Goal: Check status: Check status

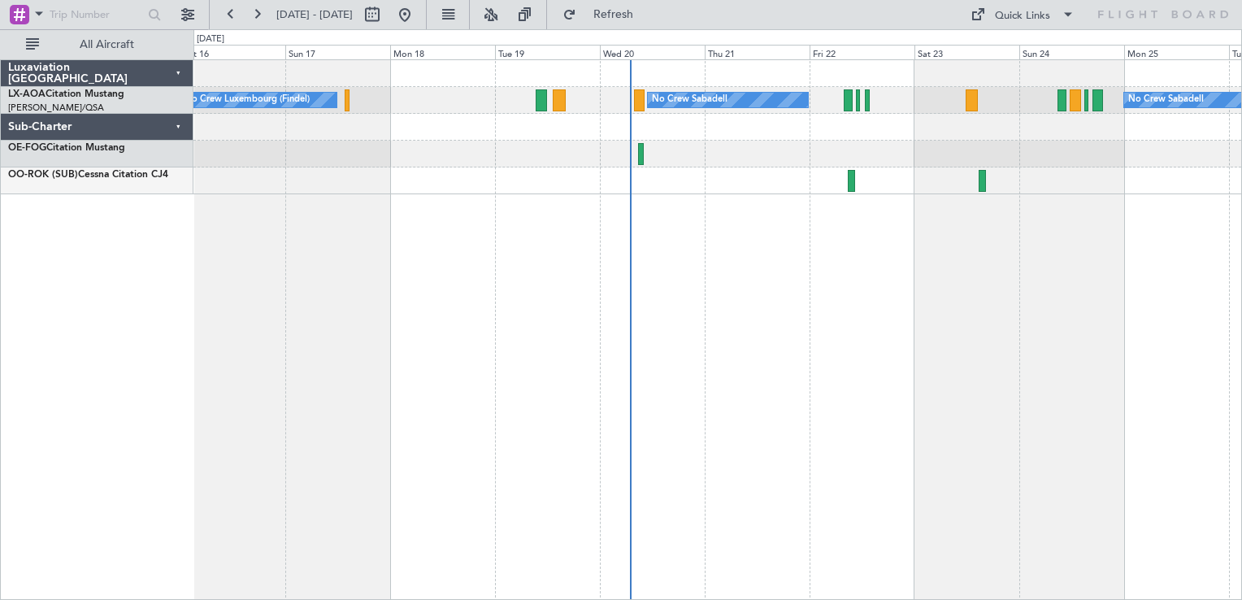
click at [578, 301] on div "No Crew Luxembourg (Findel) No Crew Sabadell No Crew Sabadell" at bounding box center [717, 329] width 1048 height 540
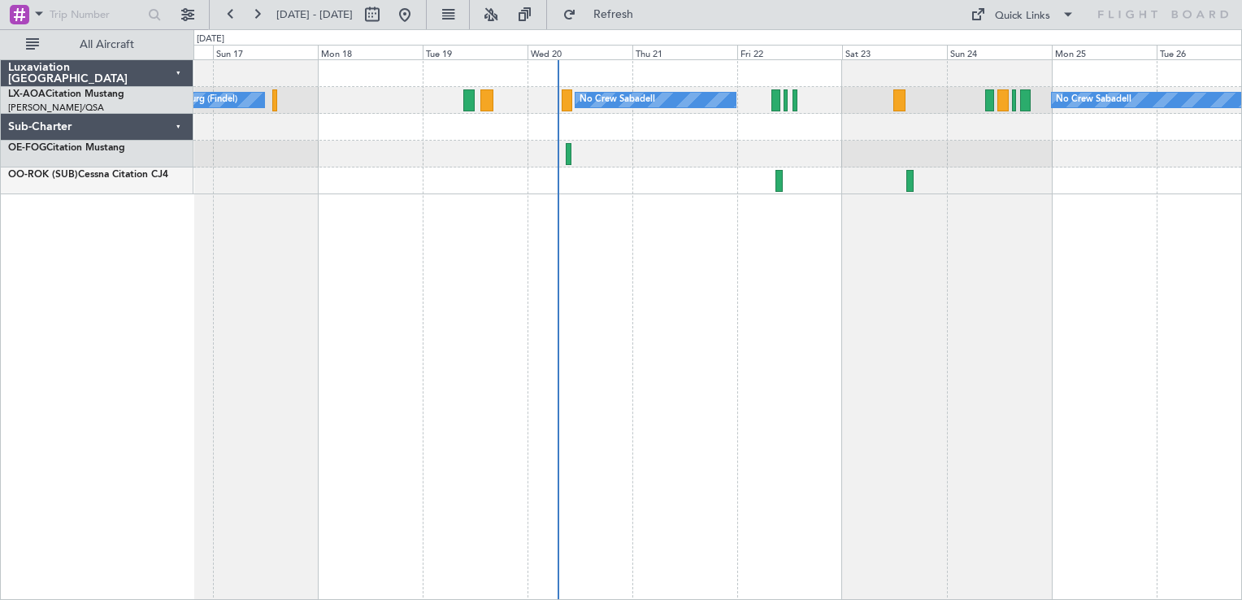
click at [651, 331] on div "No Crew Luxembourg (Findel) No Crew Sabadell No Crew Sabadell" at bounding box center [717, 329] width 1048 height 540
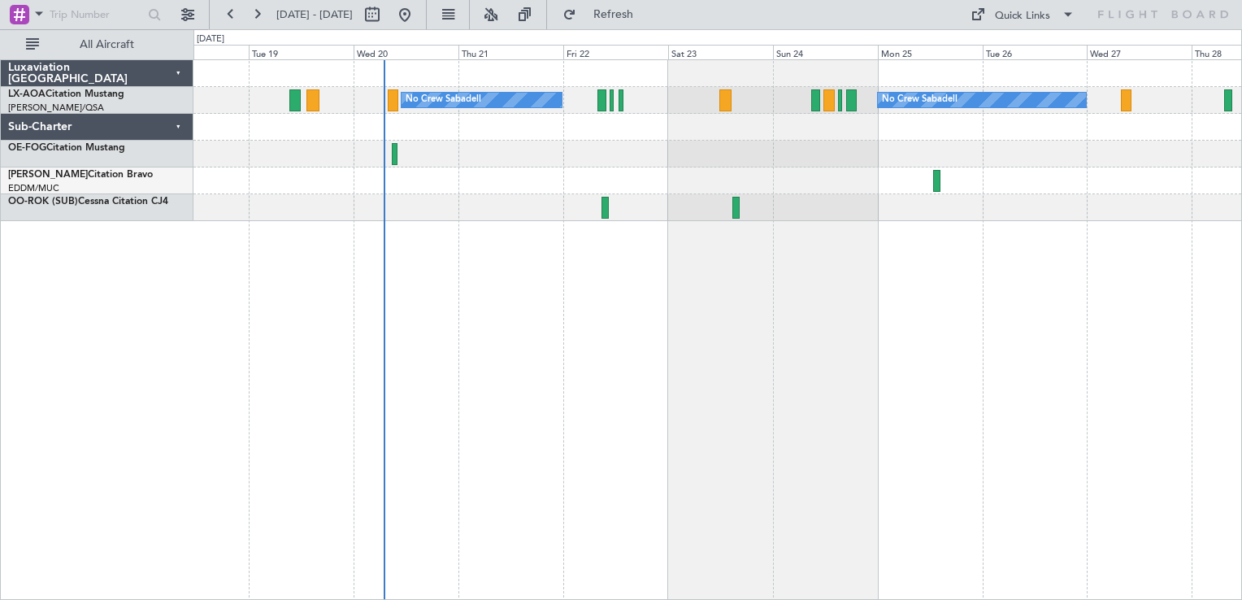
click at [605, 316] on div "No Crew Sabadell No Crew Sabadell No Crew Luxembourg (Findel)" at bounding box center [717, 329] width 1048 height 540
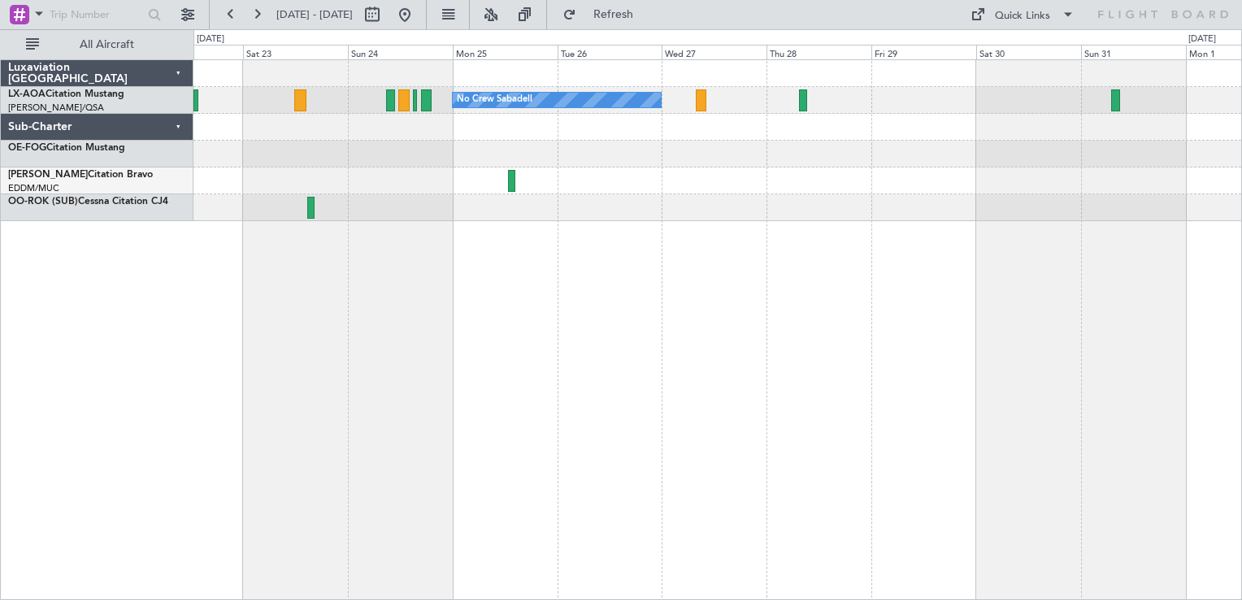
click at [520, 301] on div "No Crew Sabadell No Crew Sabadell" at bounding box center [717, 329] width 1048 height 540
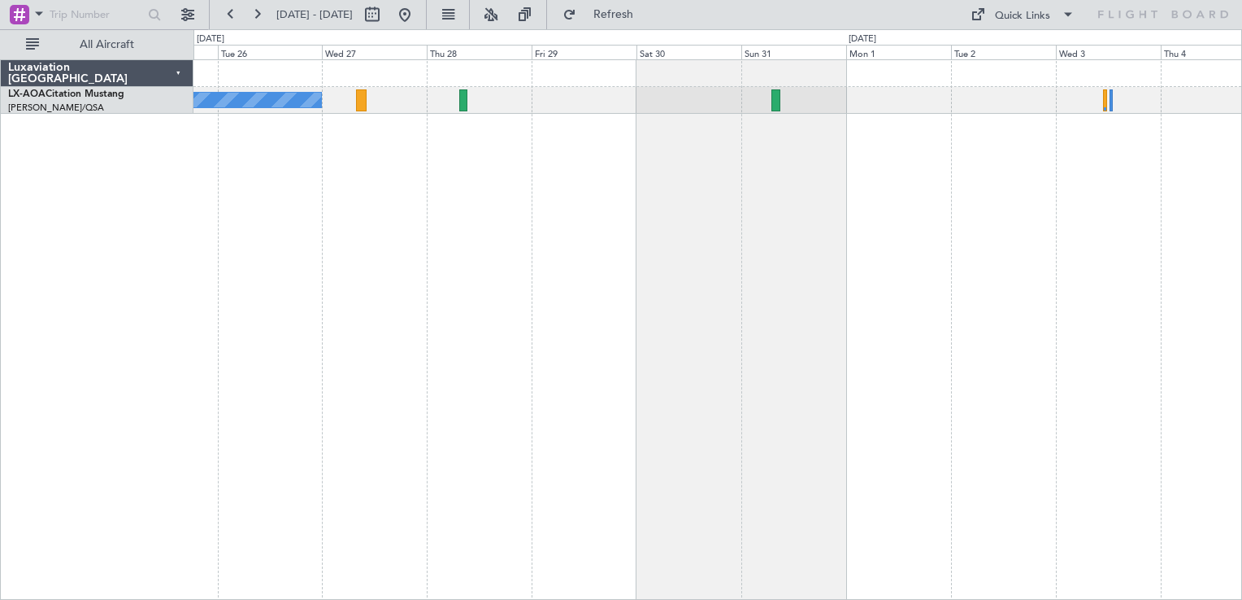
click at [508, 209] on div "No Crew Sabadell No Crew" at bounding box center [717, 329] width 1048 height 540
click at [418, 19] on button at bounding box center [405, 15] width 26 height 26
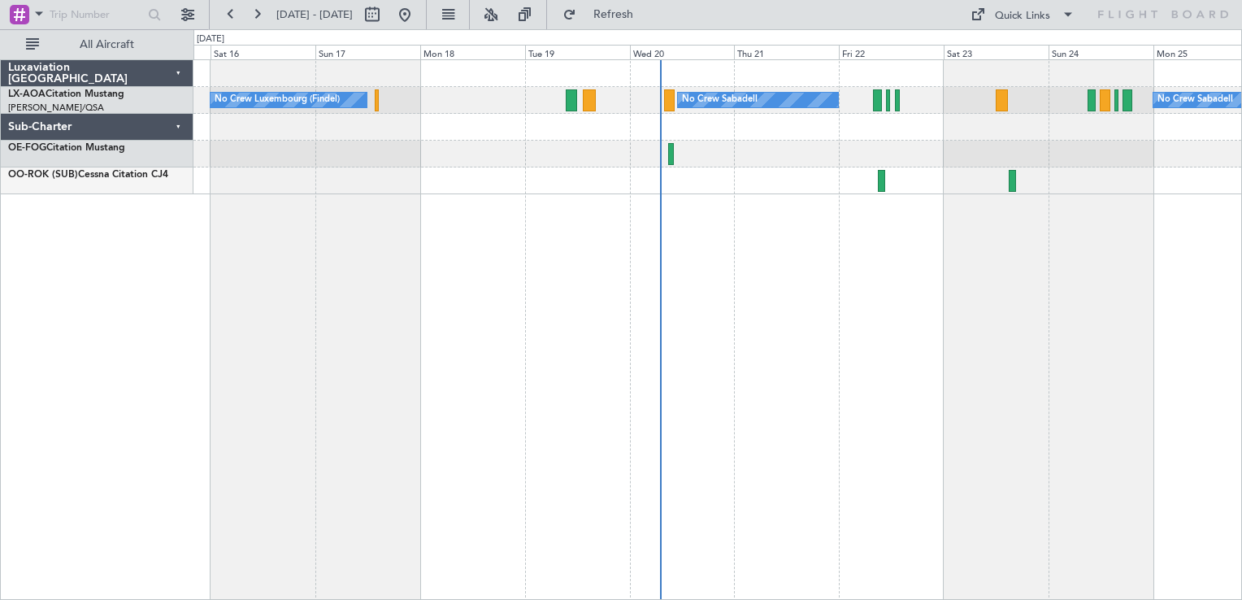
click at [965, 271] on div "No Crew Sabadell No Crew Sabadell No Crew Luxembourg (Findel)" at bounding box center [717, 329] width 1048 height 540
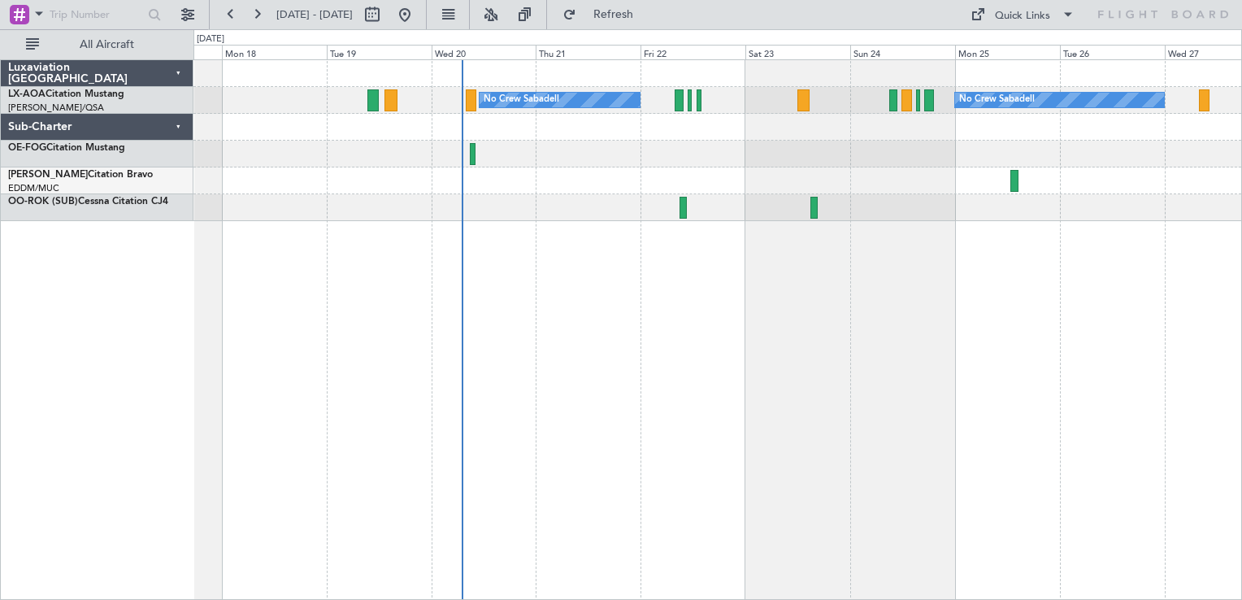
click at [735, 124] on div at bounding box center [716, 127] width 1047 height 27
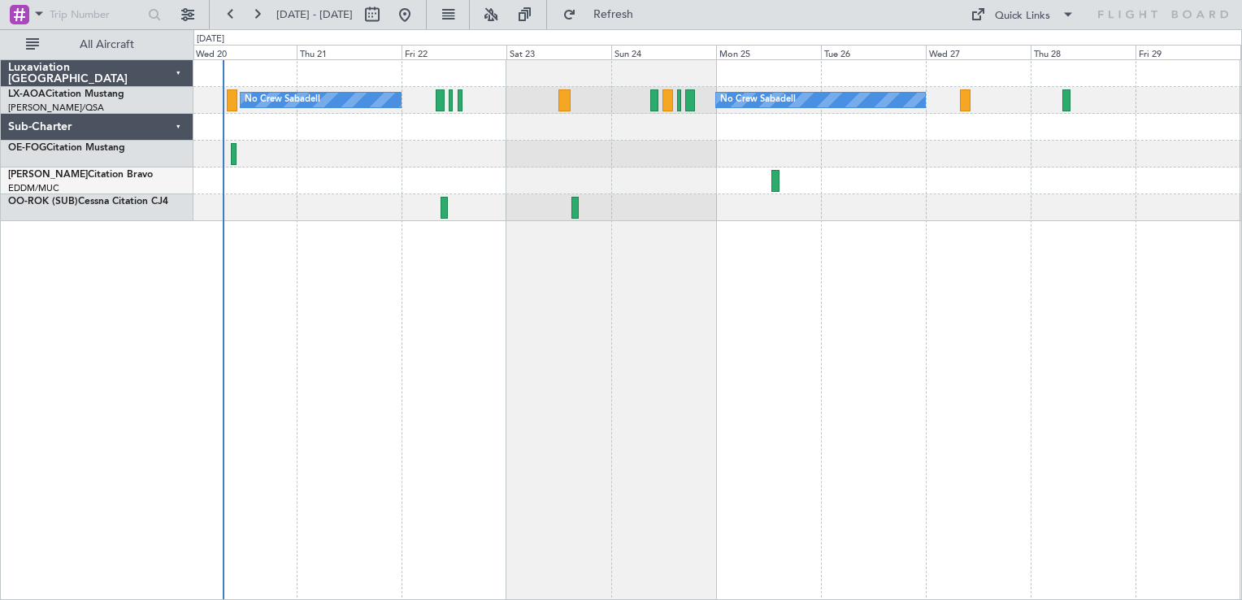
click at [609, 167] on div at bounding box center [716, 180] width 1047 height 27
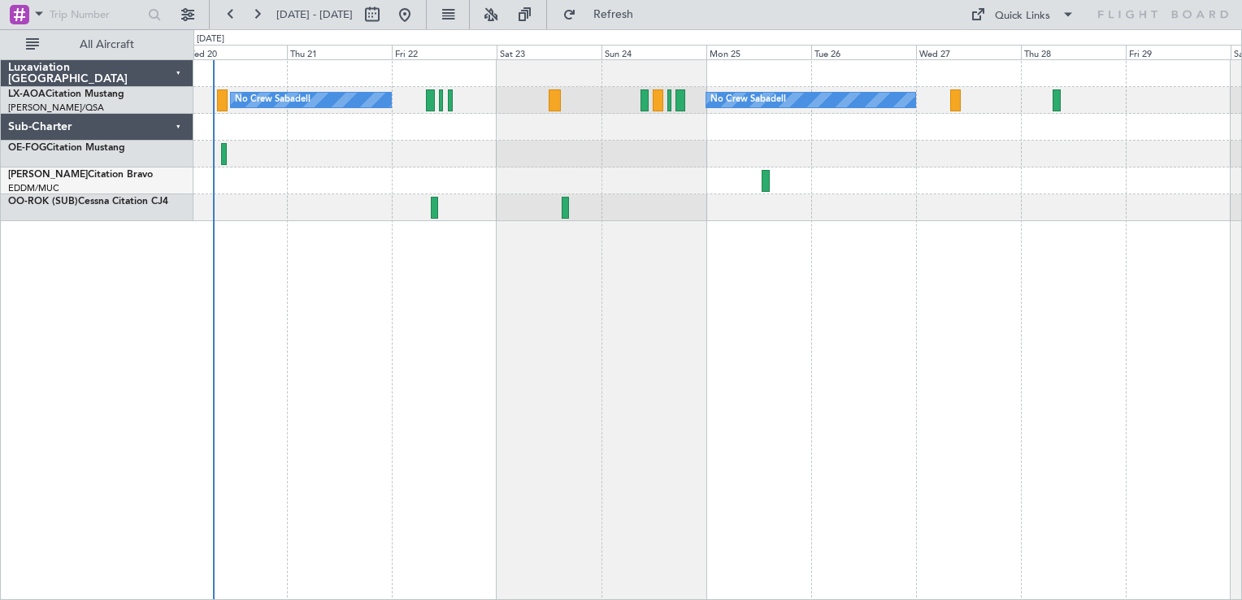
click at [866, 170] on div at bounding box center [716, 180] width 1047 height 27
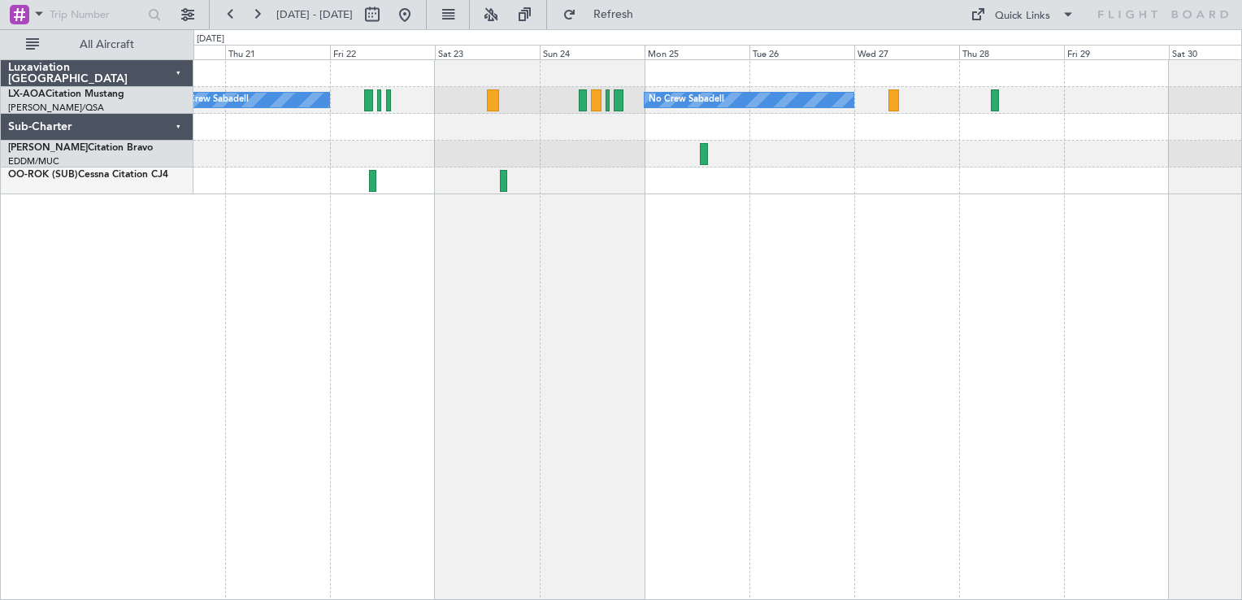
click at [749, 216] on div "No Crew Sabadell No Crew Sabadell" at bounding box center [717, 329] width 1048 height 540
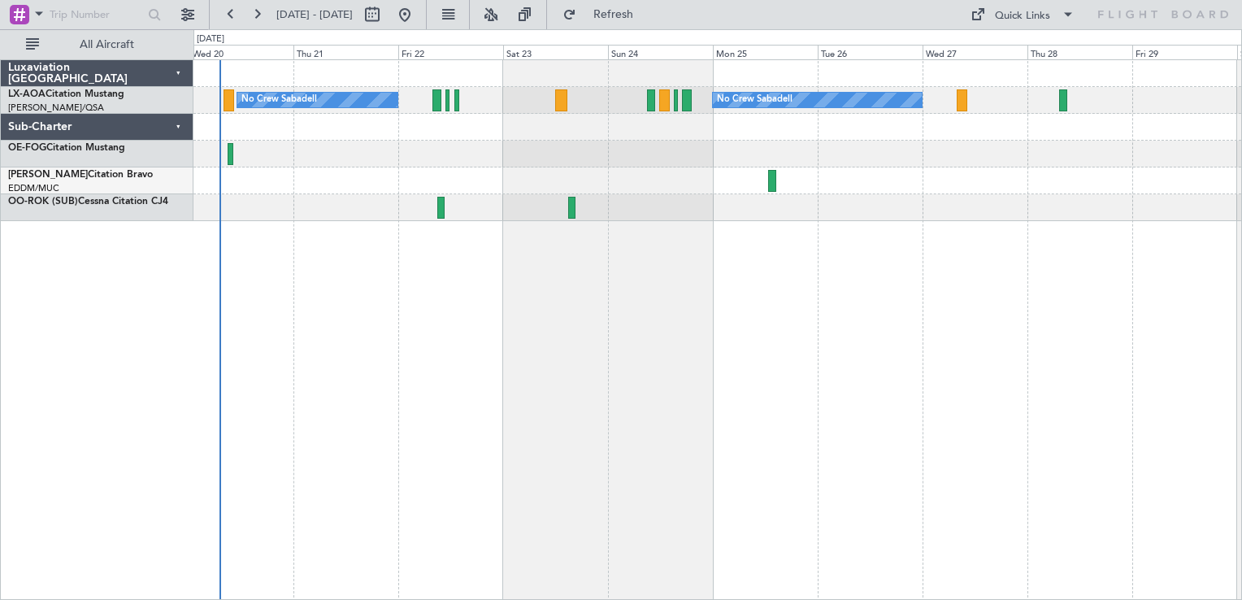
click at [729, 276] on div "No Crew Sabadell No Crew Sabadell" at bounding box center [717, 329] width 1048 height 540
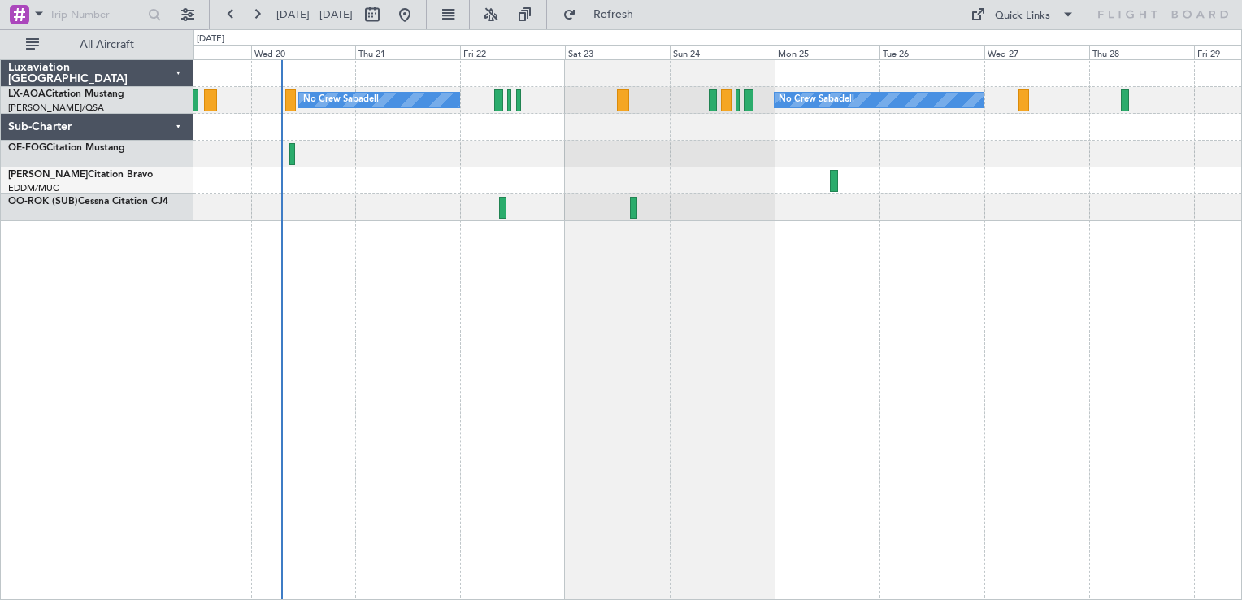
click at [500, 407] on div "No Crew Sabadell No Crew Sabadell No Crew Luxembourg (Findel)" at bounding box center [717, 329] width 1048 height 540
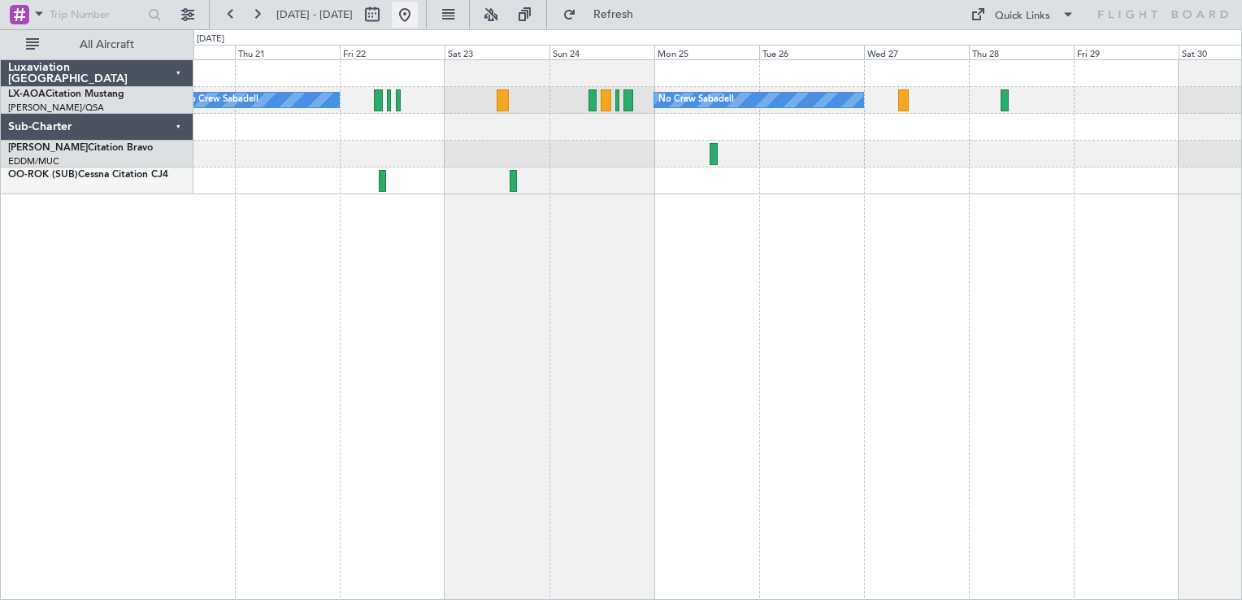
click at [418, 16] on button at bounding box center [405, 15] width 26 height 26
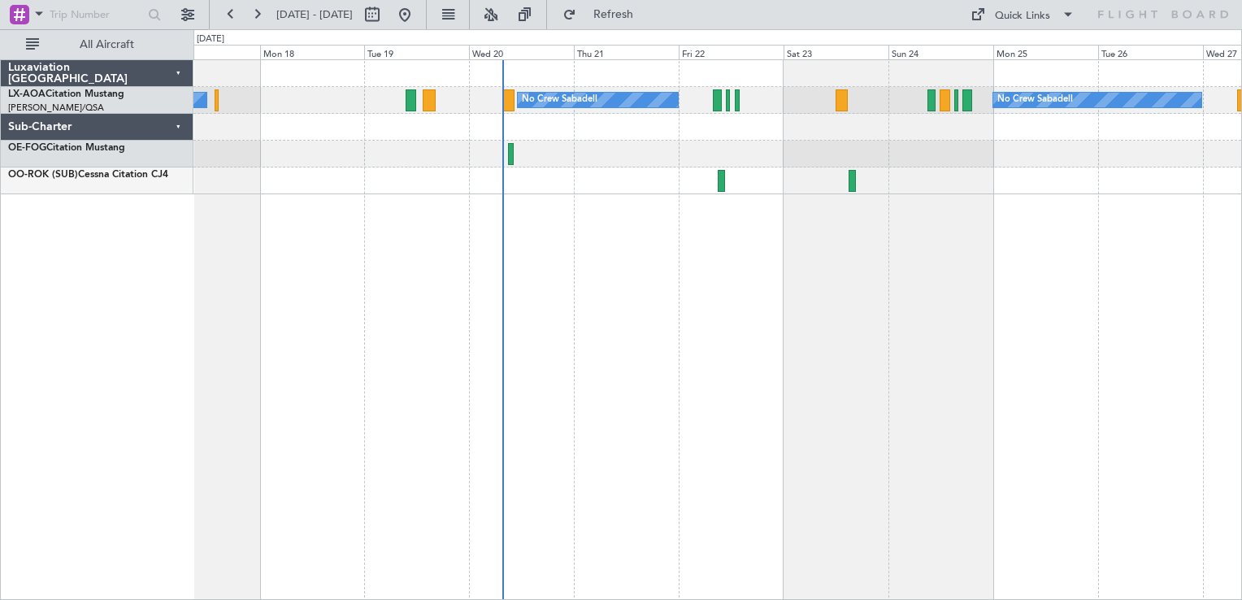
click at [510, 310] on div "No Crew Sabadell No Crew Luxembourg (Findel) No Crew Sabadell" at bounding box center [717, 329] width 1048 height 540
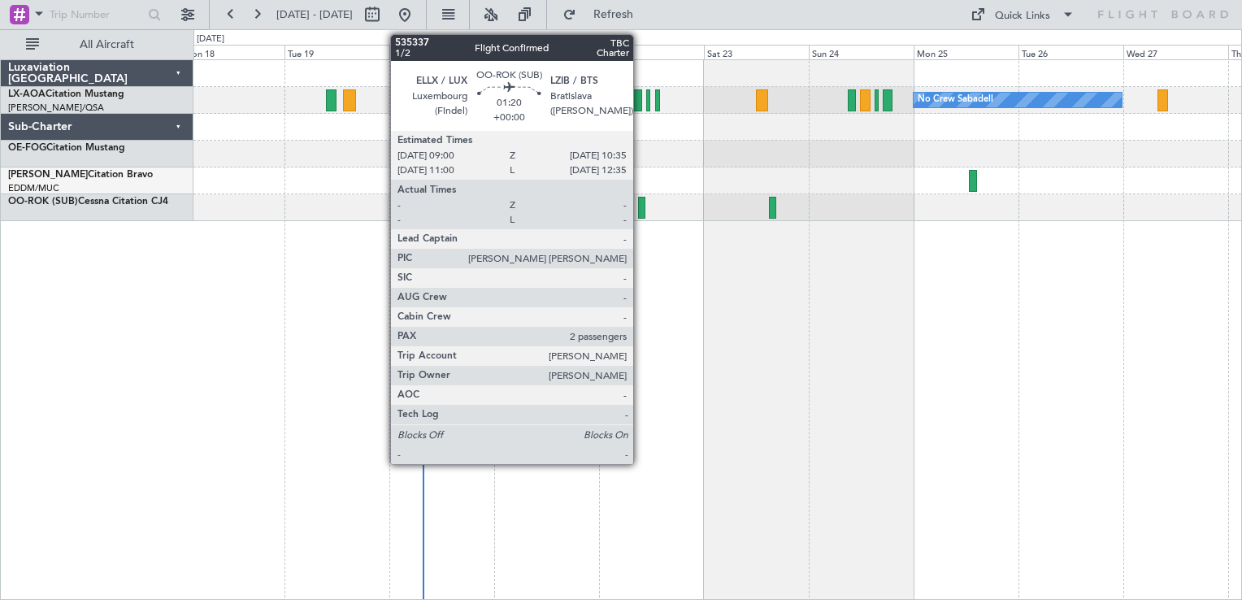
click at [640, 210] on div at bounding box center [641, 208] width 7 height 22
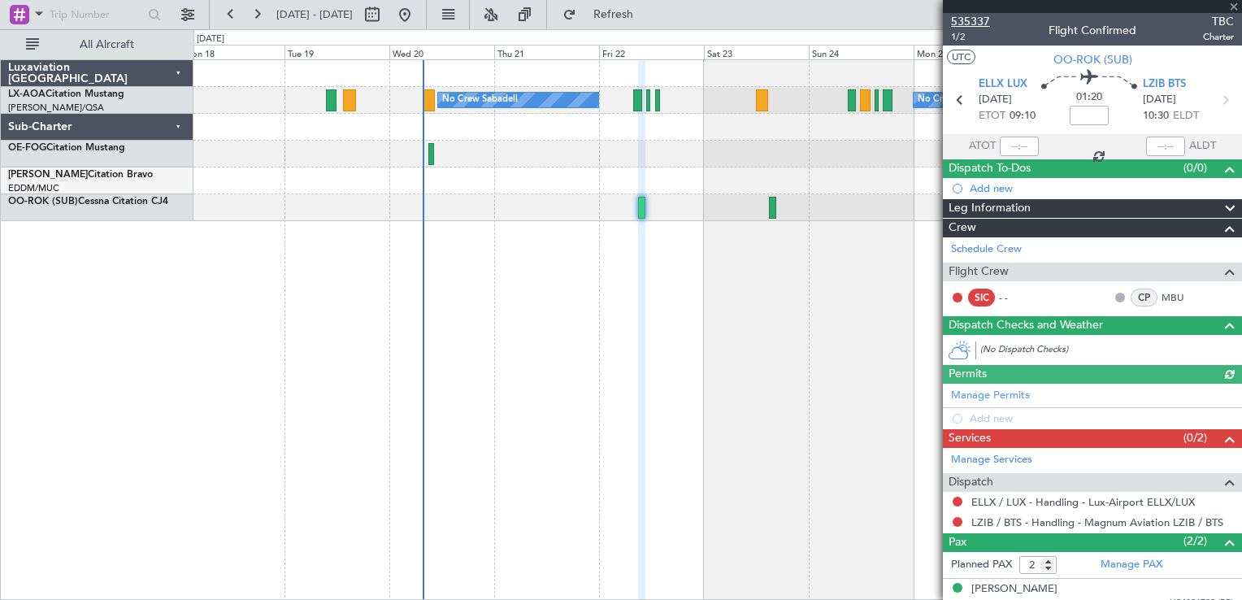
click at [964, 18] on span "535337" at bounding box center [970, 21] width 39 height 17
click at [1232, 2] on div at bounding box center [1092, 6] width 299 height 13
click at [1230, 1] on div at bounding box center [1092, 6] width 299 height 13
click at [1230, 5] on span at bounding box center [1233, 7] width 16 height 15
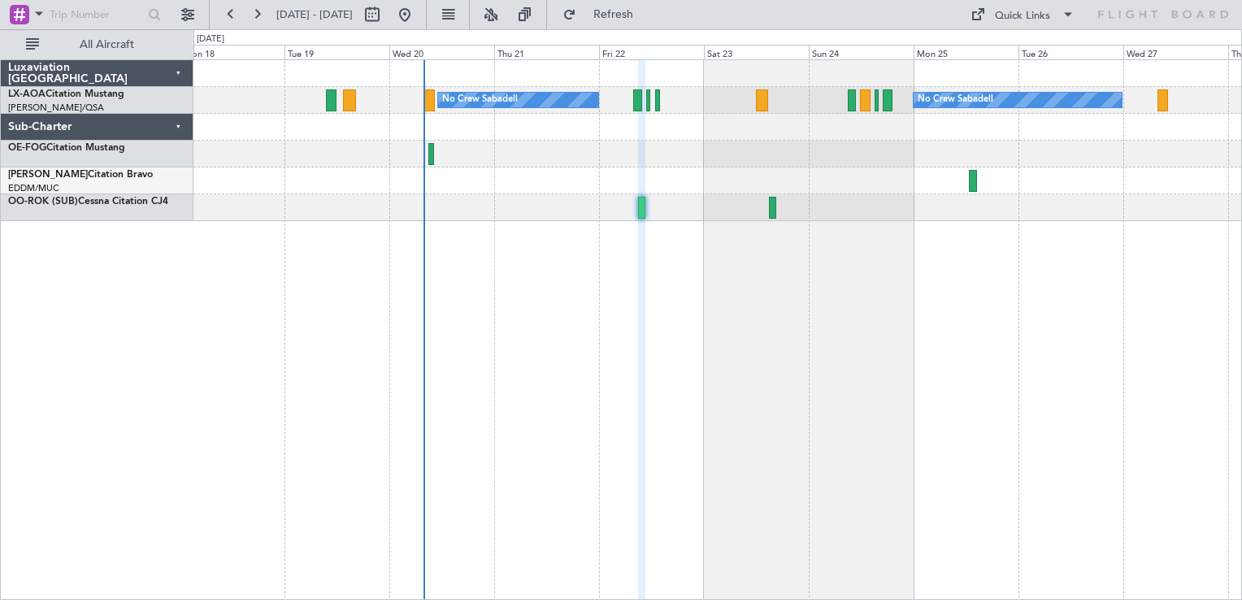
type input "0"
click at [418, 11] on button at bounding box center [405, 15] width 26 height 26
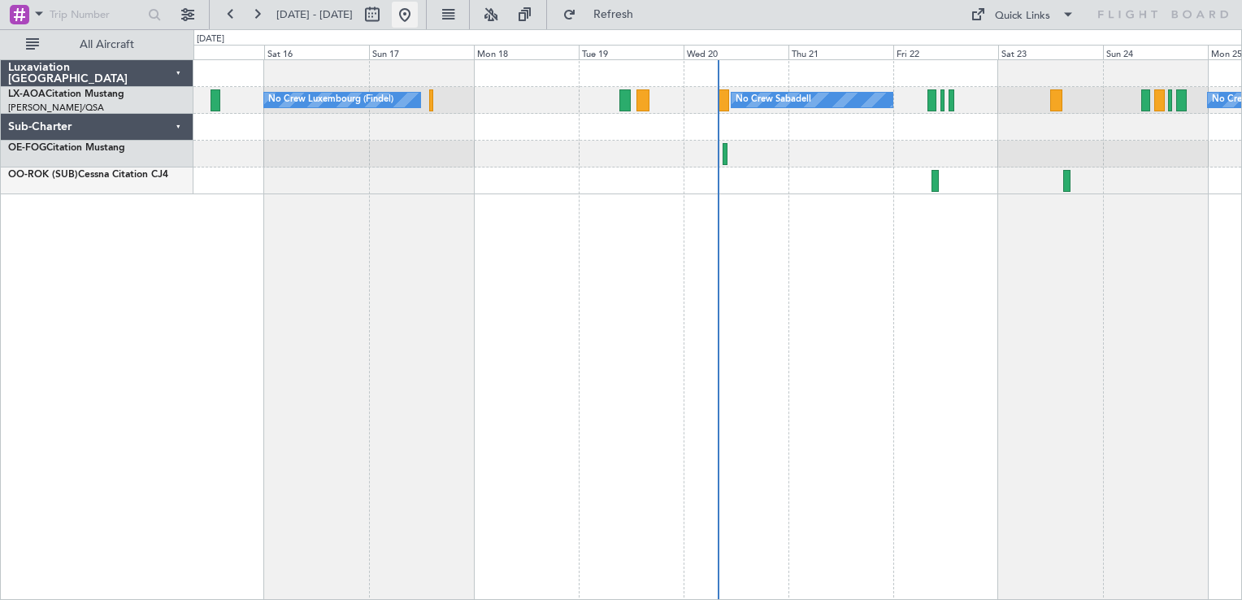
drag, startPoint x: 458, startPoint y: 11, endPoint x: 462, endPoint y: 24, distance: 14.4
click at [418, 11] on button at bounding box center [405, 15] width 26 height 26
click at [418, 14] on button at bounding box center [405, 15] width 26 height 26
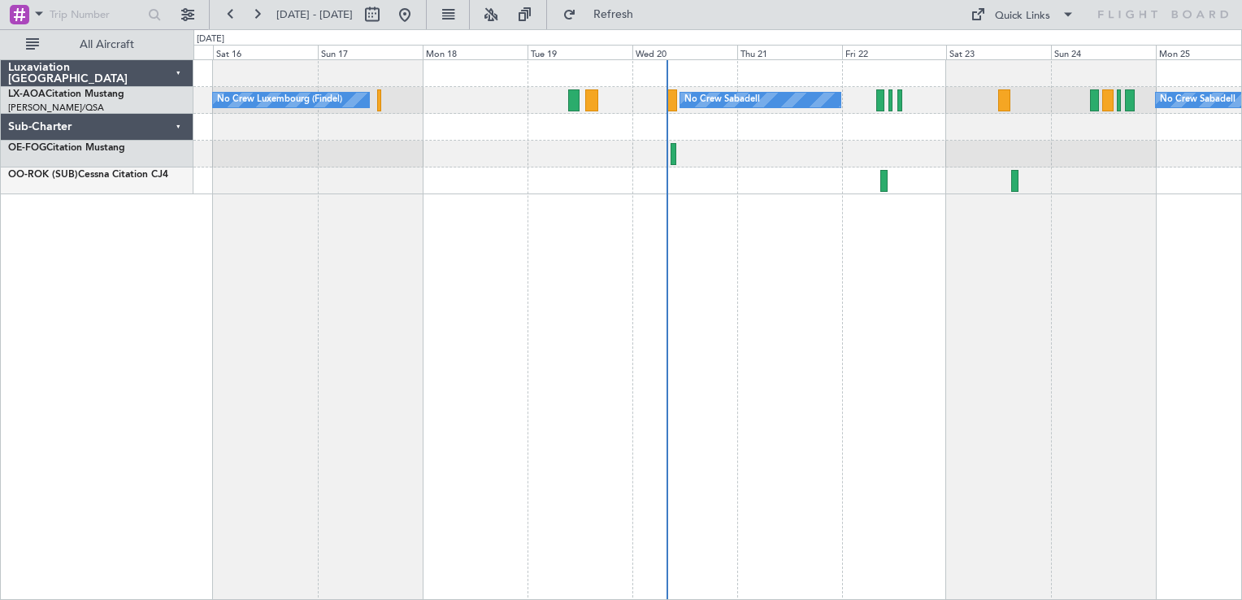
click at [599, 327] on div "No Crew Sabadell No Crew Luxembourg (Findel) No Crew Sabadell" at bounding box center [717, 329] width 1048 height 540
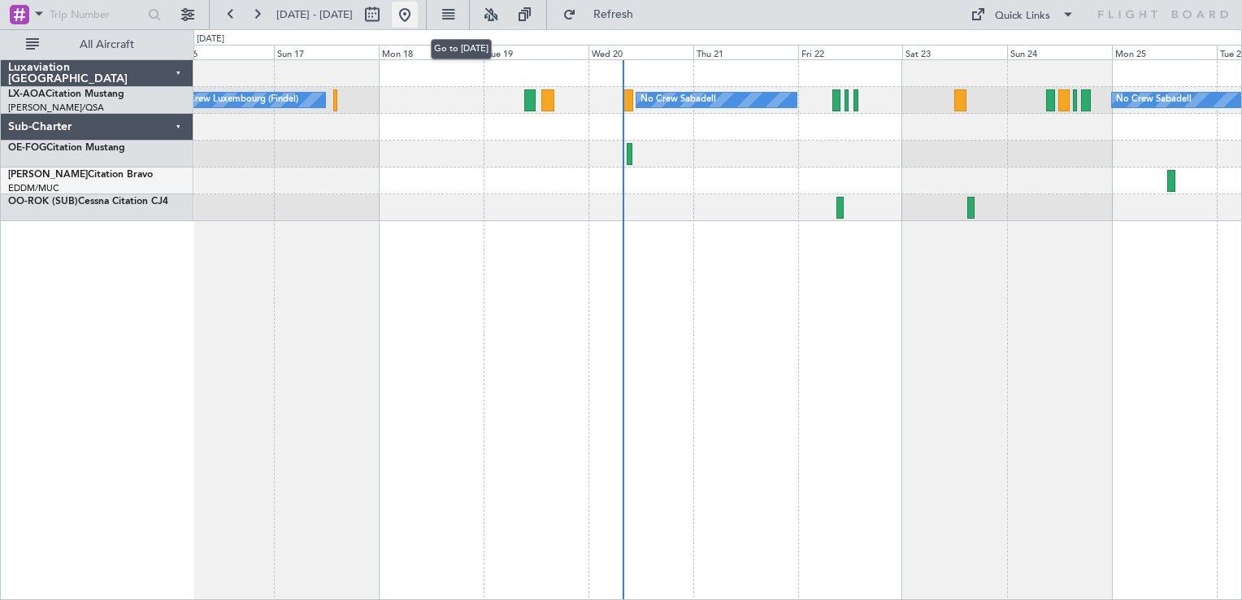
click at [418, 14] on button at bounding box center [405, 15] width 26 height 26
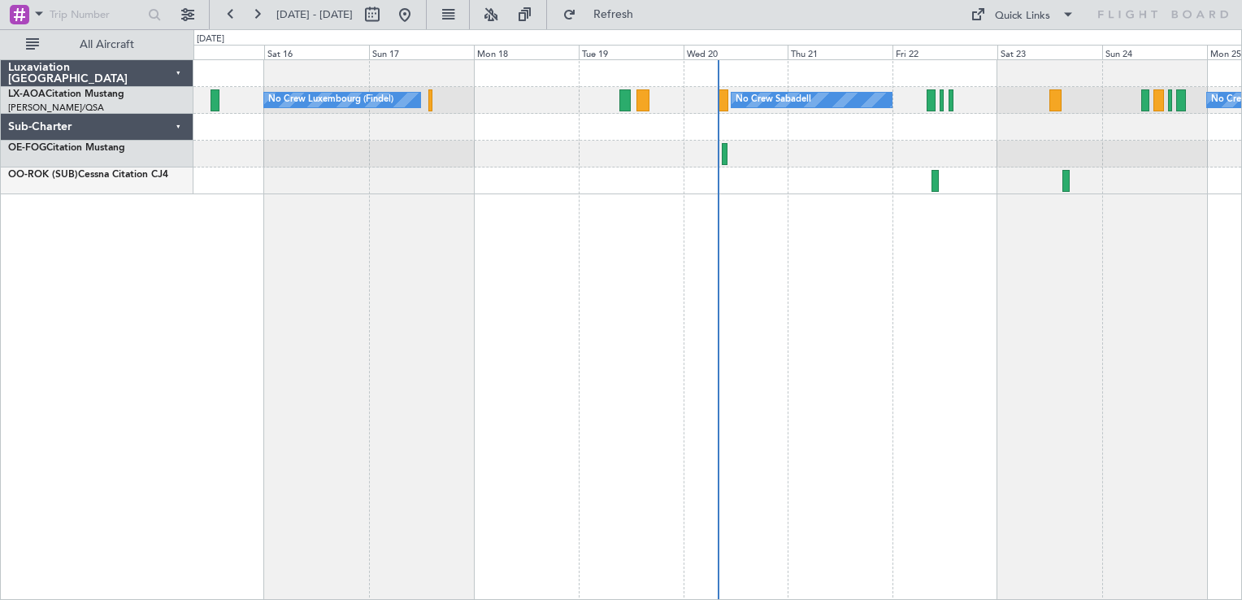
click at [597, 230] on div "No Crew Sabadell No Crew Luxembourg (Findel) No Crew Sabadell" at bounding box center [717, 329] width 1048 height 540
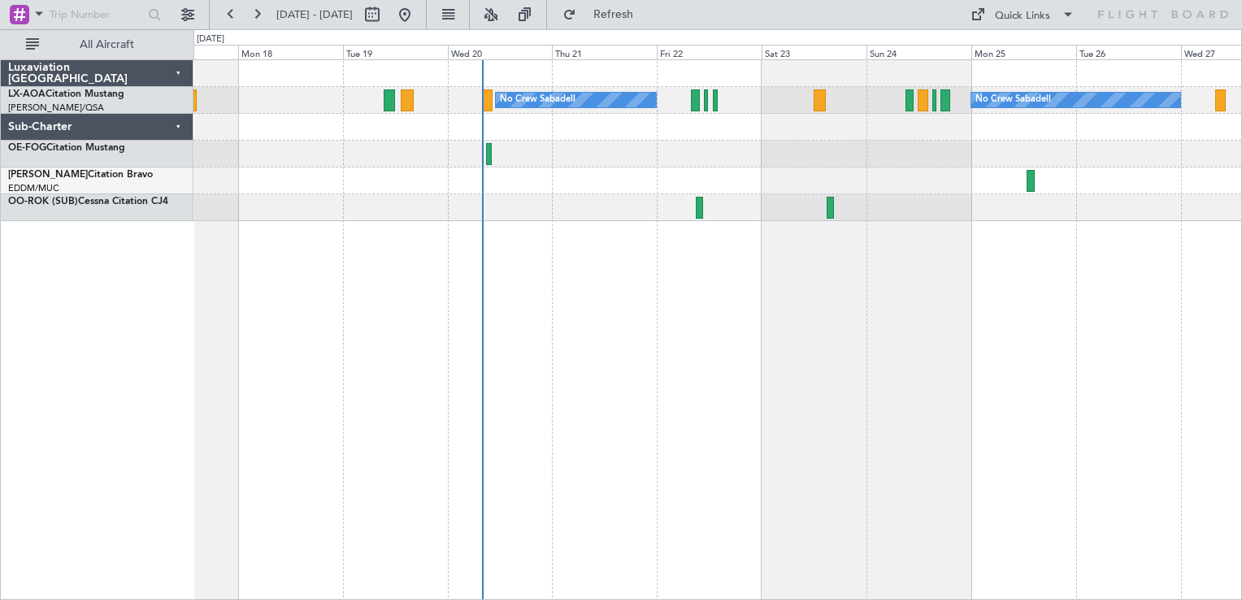
click at [729, 281] on div "No Crew Sabadell No Crew Sabadell No Crew Luxembourg (Findel)" at bounding box center [717, 329] width 1048 height 540
